Goal: Information Seeking & Learning: Compare options

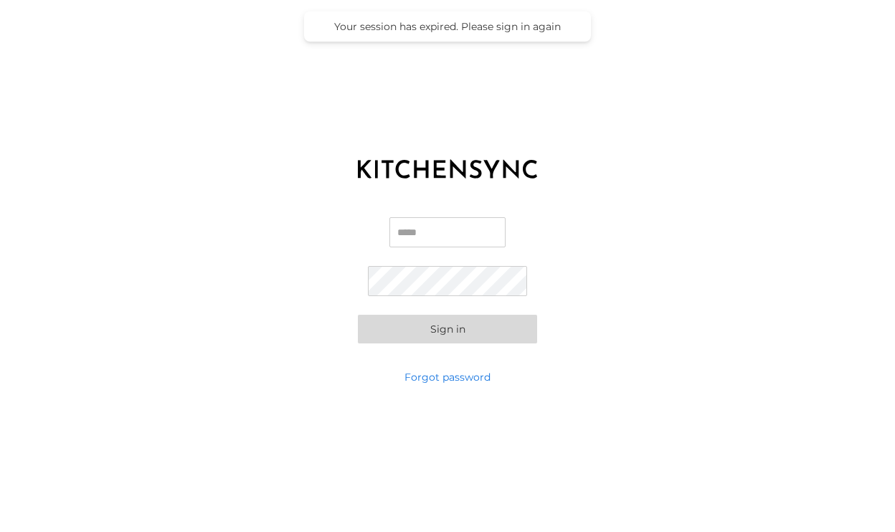
type input "**********"
click at [448, 329] on button "Sign in" at bounding box center [447, 329] width 179 height 29
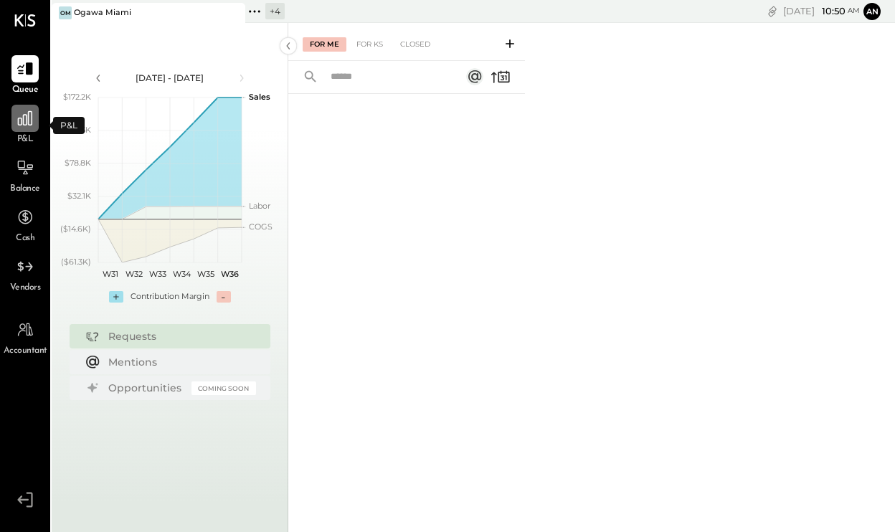
click at [30, 120] on icon at bounding box center [25, 118] width 19 height 19
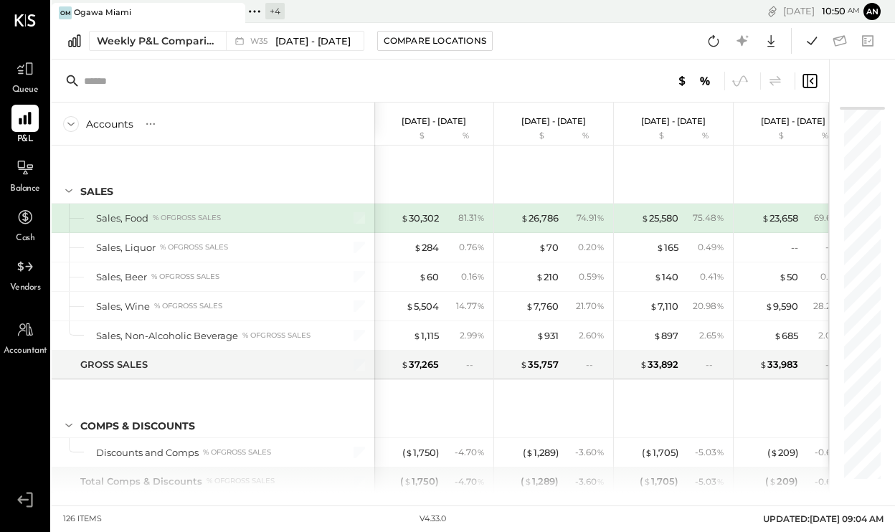
click at [279, 12] on div "+ 4" at bounding box center [274, 11] width 19 height 16
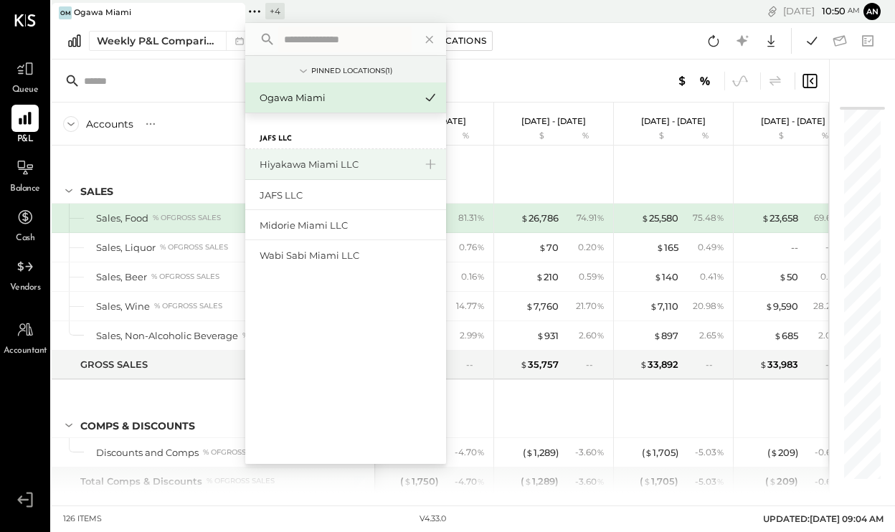
click at [316, 162] on div "Hiyakawa Miami LLC" at bounding box center [337, 165] width 155 height 14
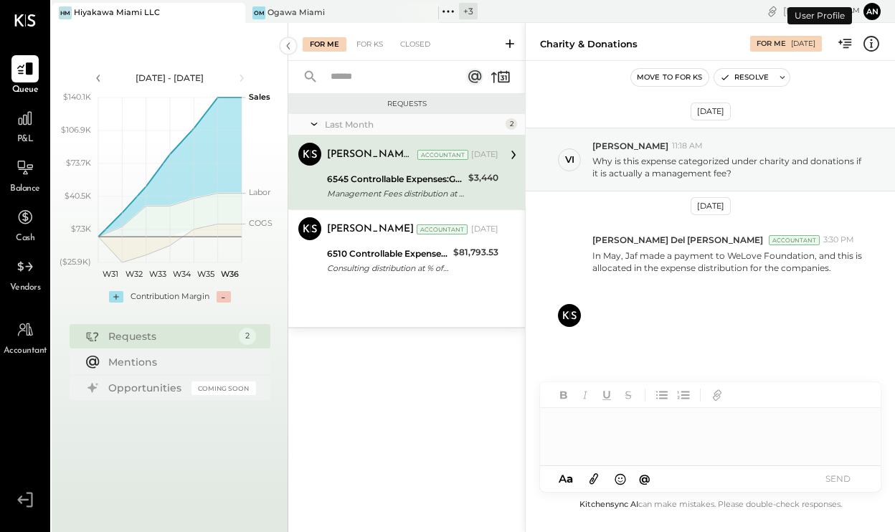
scroll to position [18, 0]
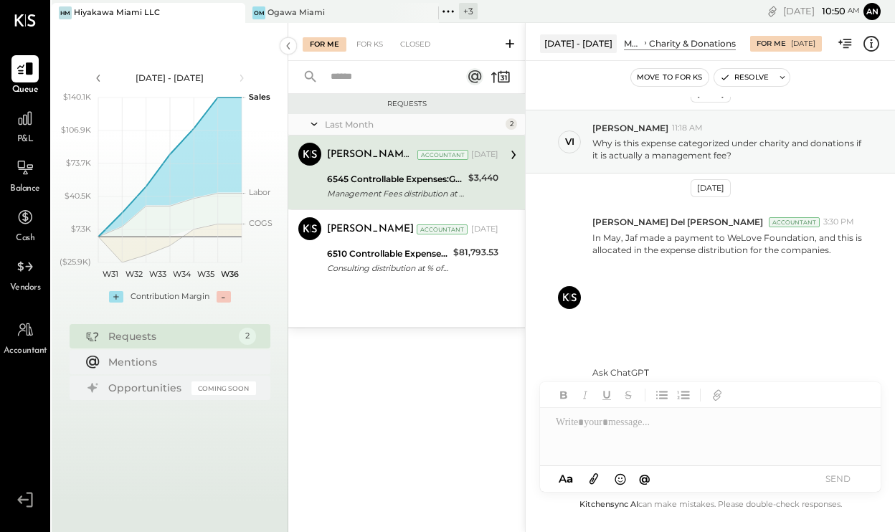
click at [469, 13] on div "+ 3" at bounding box center [468, 11] width 19 height 16
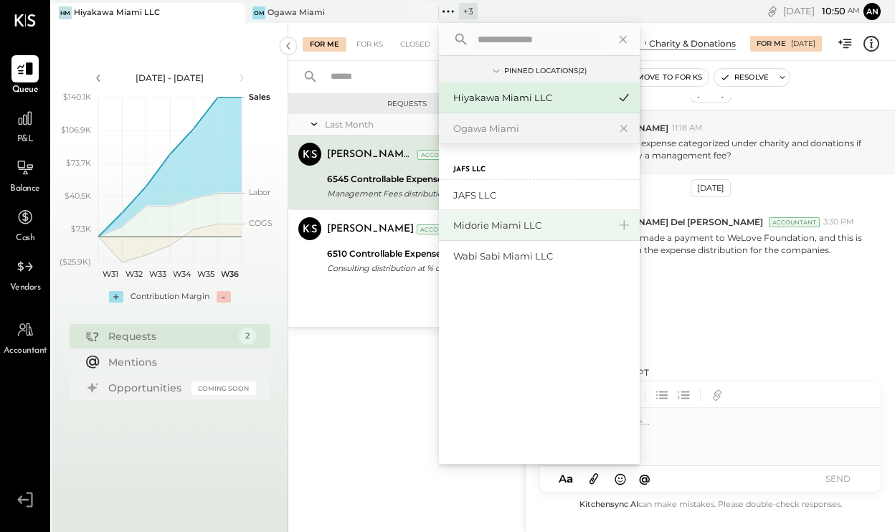
click at [544, 229] on div "Midorie Miami LLC" at bounding box center [530, 226] width 155 height 14
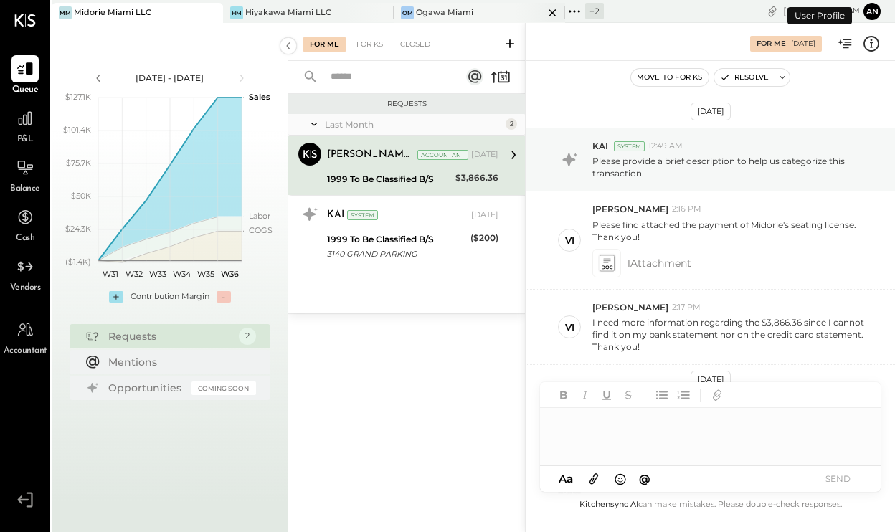
scroll to position [203, 0]
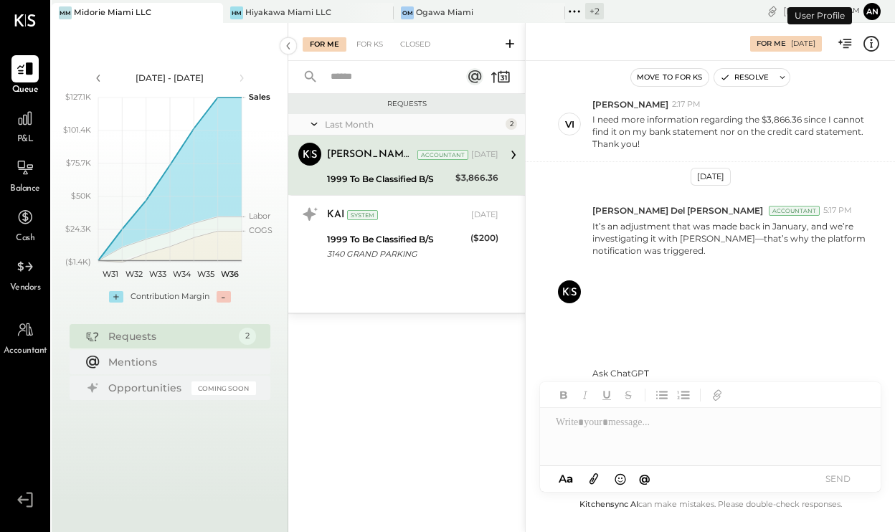
click at [585, 10] on div "+ 2" at bounding box center [594, 11] width 19 height 16
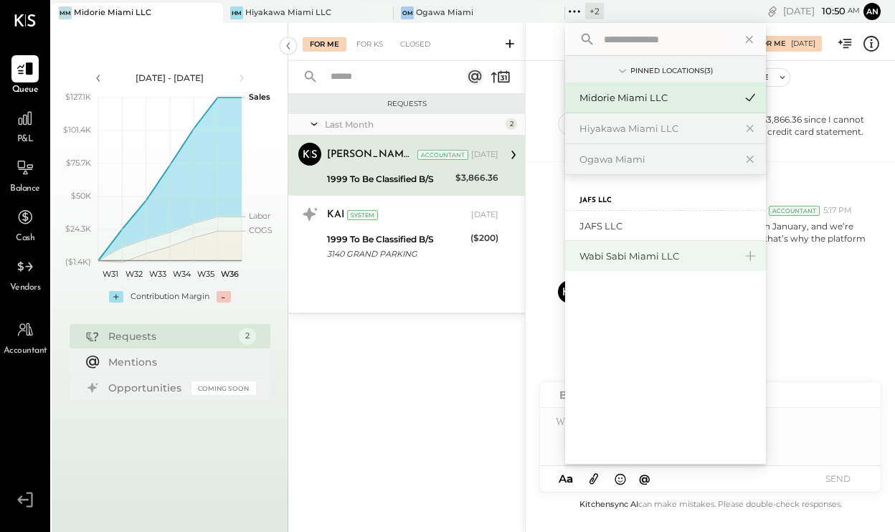
click at [620, 257] on div "Wabi Sabi Miami LLC" at bounding box center [657, 257] width 155 height 14
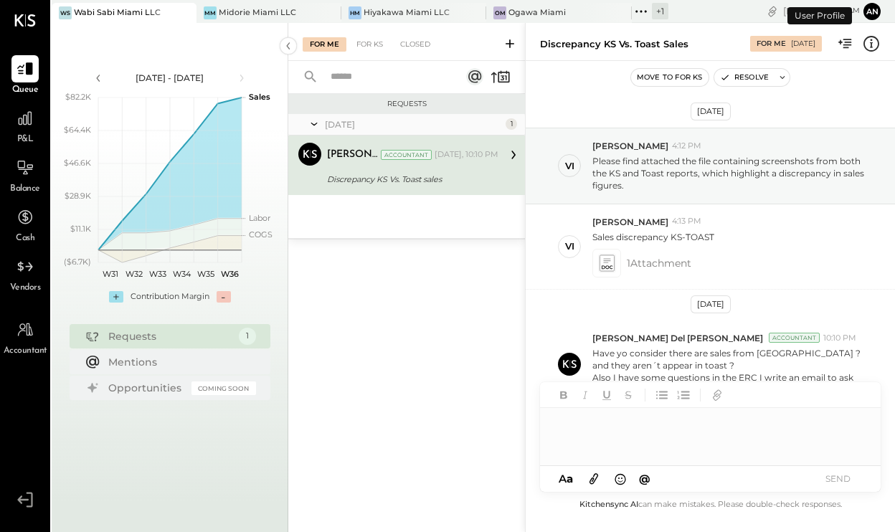
scroll to position [18, 0]
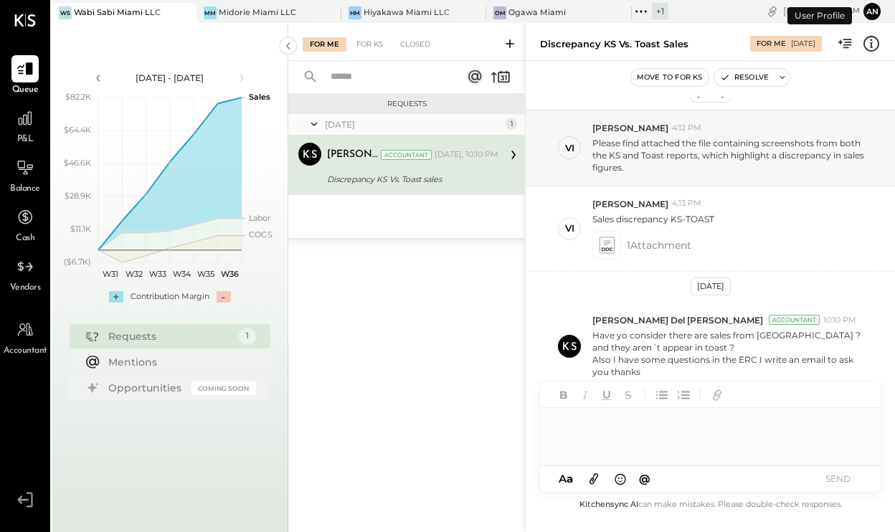
click at [652, 11] on div "+ 1" at bounding box center [660, 11] width 16 height 16
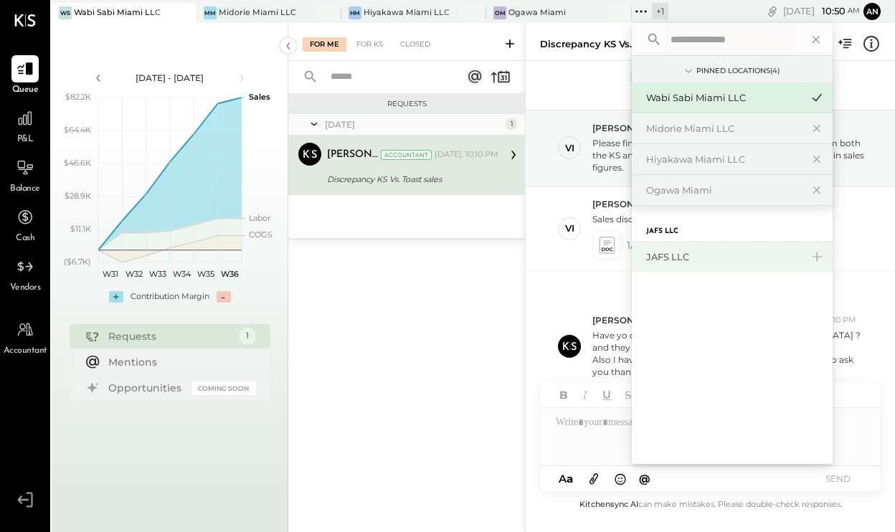
click at [660, 264] on div "JAFS LLC" at bounding box center [732, 257] width 201 height 30
click at [651, 254] on div "JAFS LLC" at bounding box center [723, 257] width 155 height 14
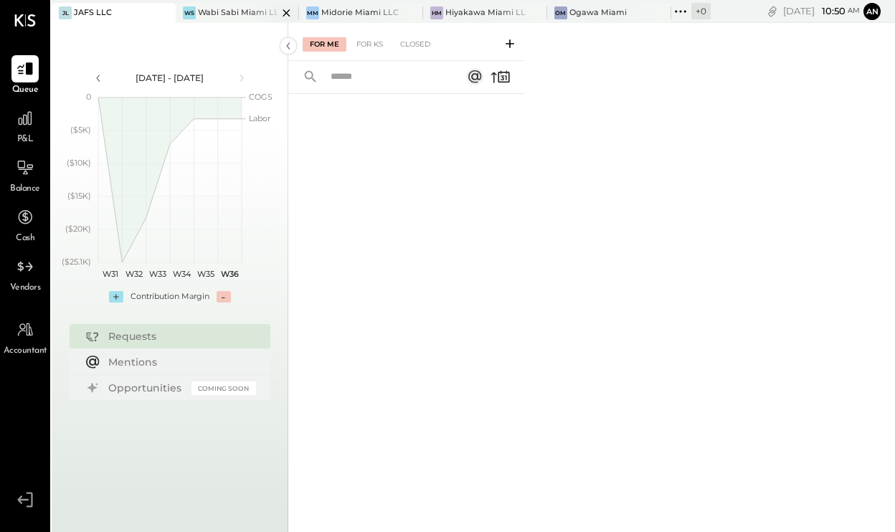
click at [250, 10] on div at bounding box center [274, 12] width 50 height 19
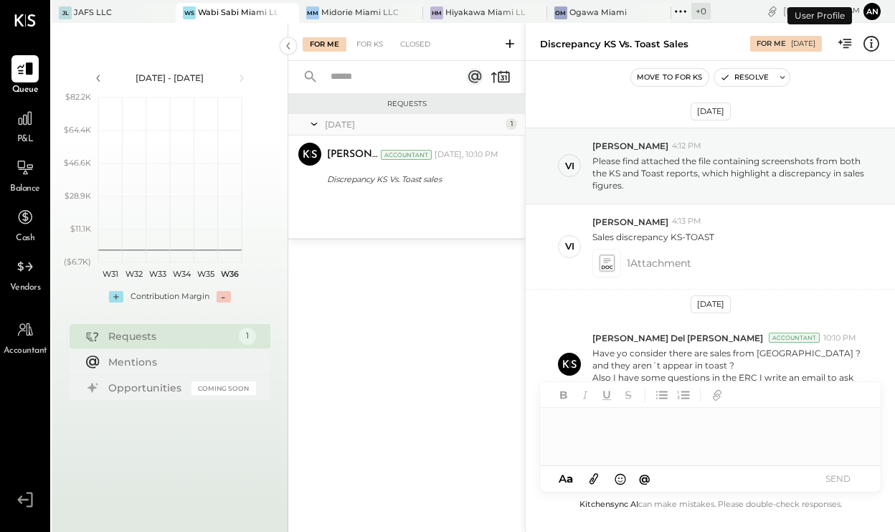
scroll to position [18, 0]
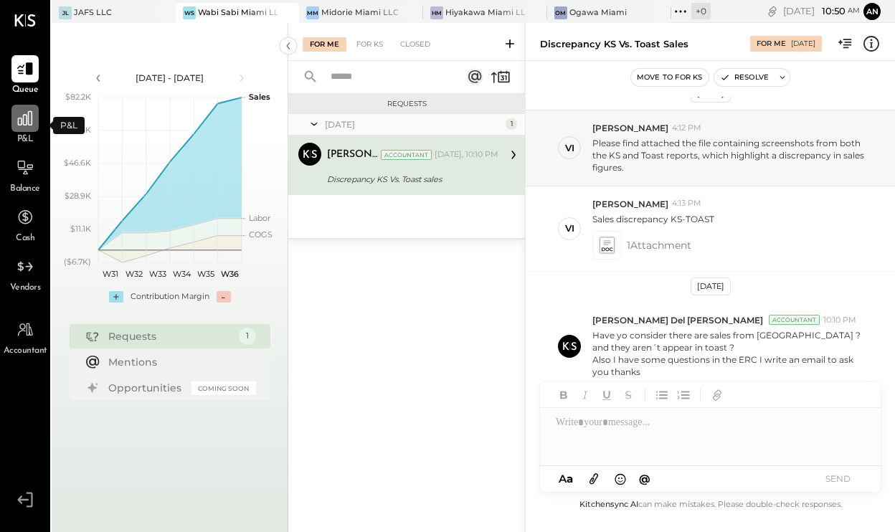
click at [22, 128] on div at bounding box center [24, 118] width 27 height 27
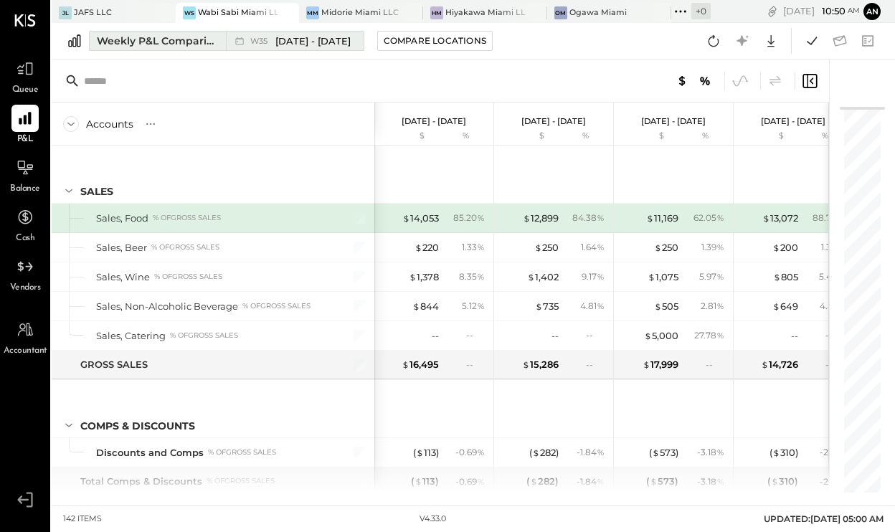
click at [291, 47] on span "[DATE] - [DATE]" at bounding box center [312, 41] width 75 height 14
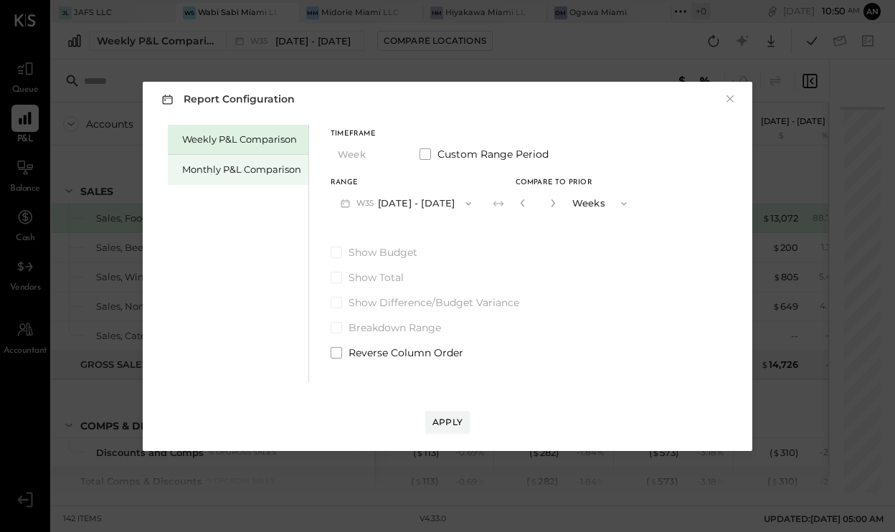
click at [283, 170] on div "Monthly P&L Comparison" at bounding box center [241, 170] width 119 height 14
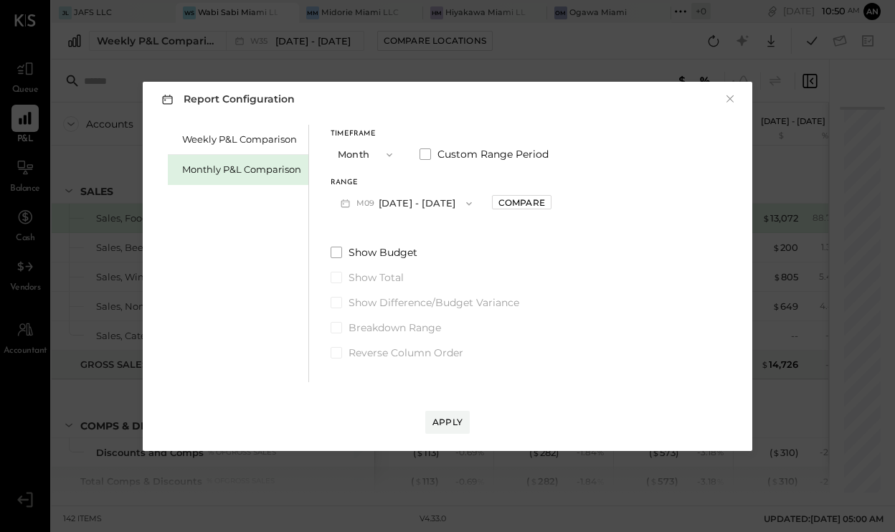
click at [382, 201] on button "M09 [DATE] - [DATE]" at bounding box center [406, 203] width 151 height 27
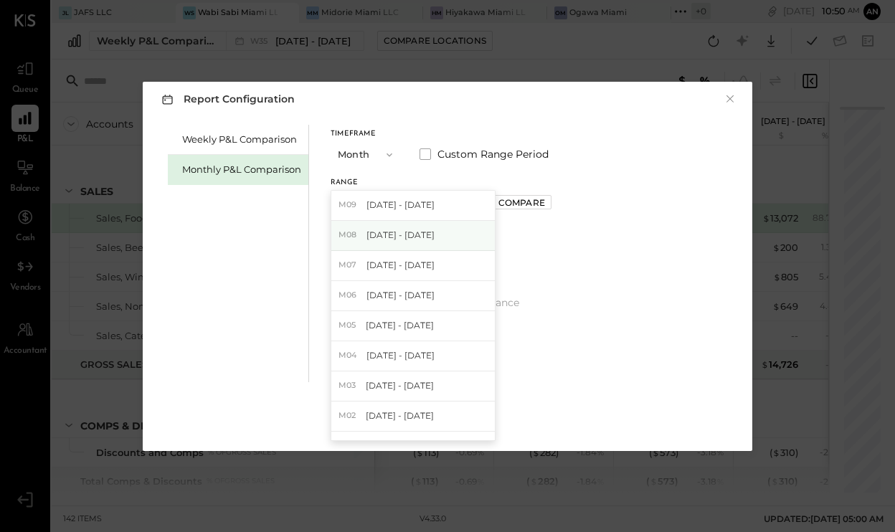
click at [385, 238] on span "[DATE] - [DATE]" at bounding box center [401, 235] width 68 height 12
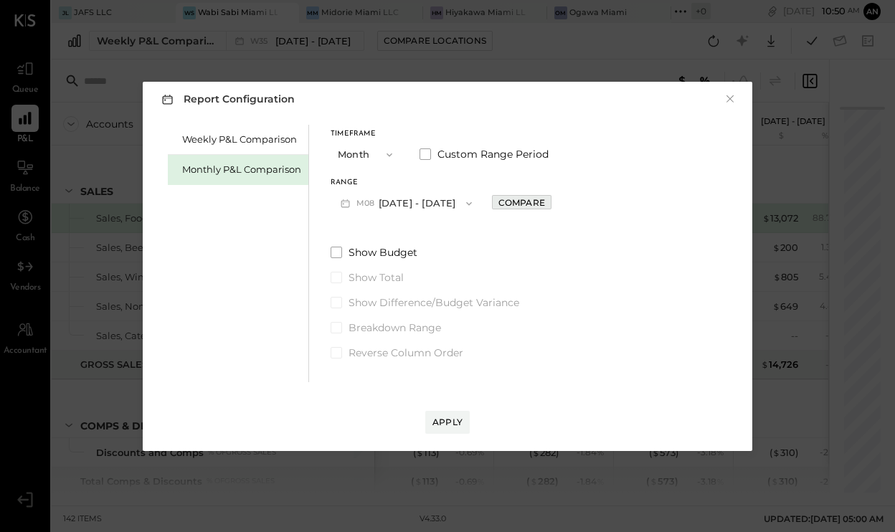
click at [519, 199] on div "Compare" at bounding box center [522, 203] width 47 height 12
click at [550, 200] on icon "button" at bounding box center [554, 203] width 9 height 9
click at [550, 202] on icon "button" at bounding box center [554, 203] width 9 height 9
type input "*"
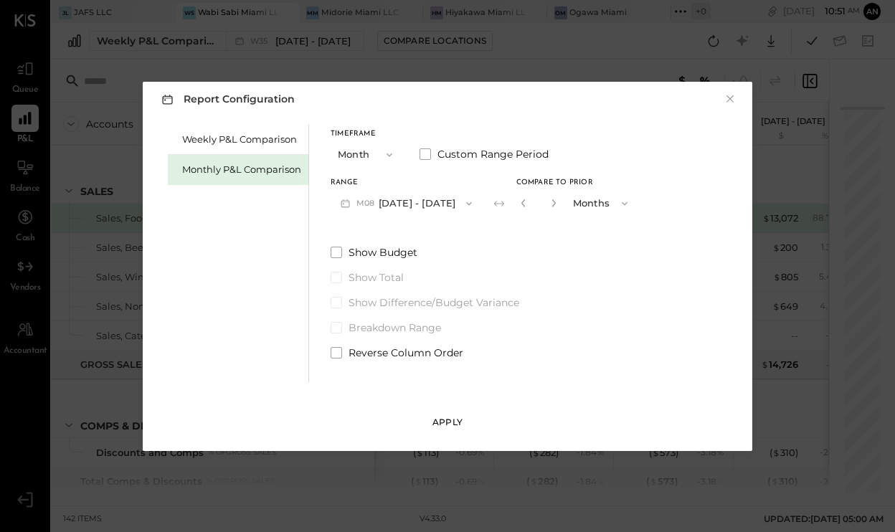
click at [436, 422] on div "Apply" at bounding box center [448, 422] width 30 height 12
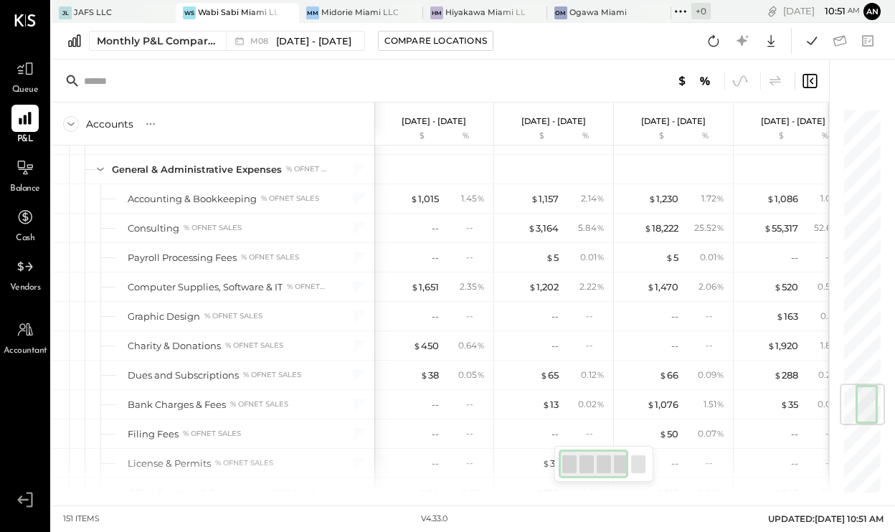
scroll to position [2326, 0]
